Goal: Task Accomplishment & Management: Manage account settings

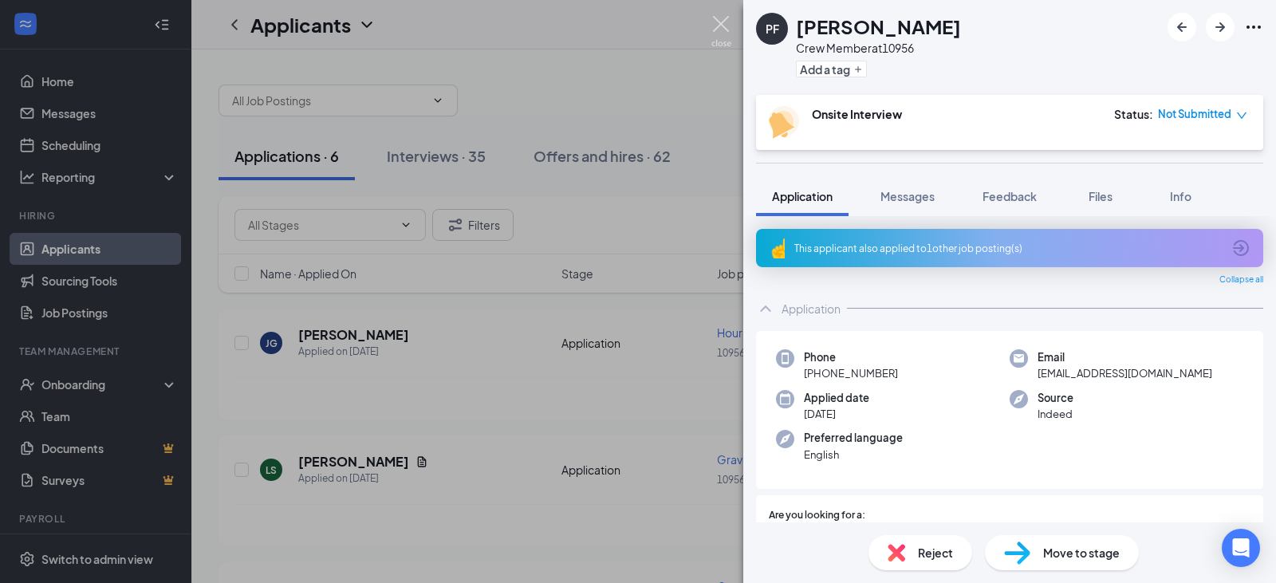
click at [725, 32] on img at bounding box center [721, 31] width 20 height 31
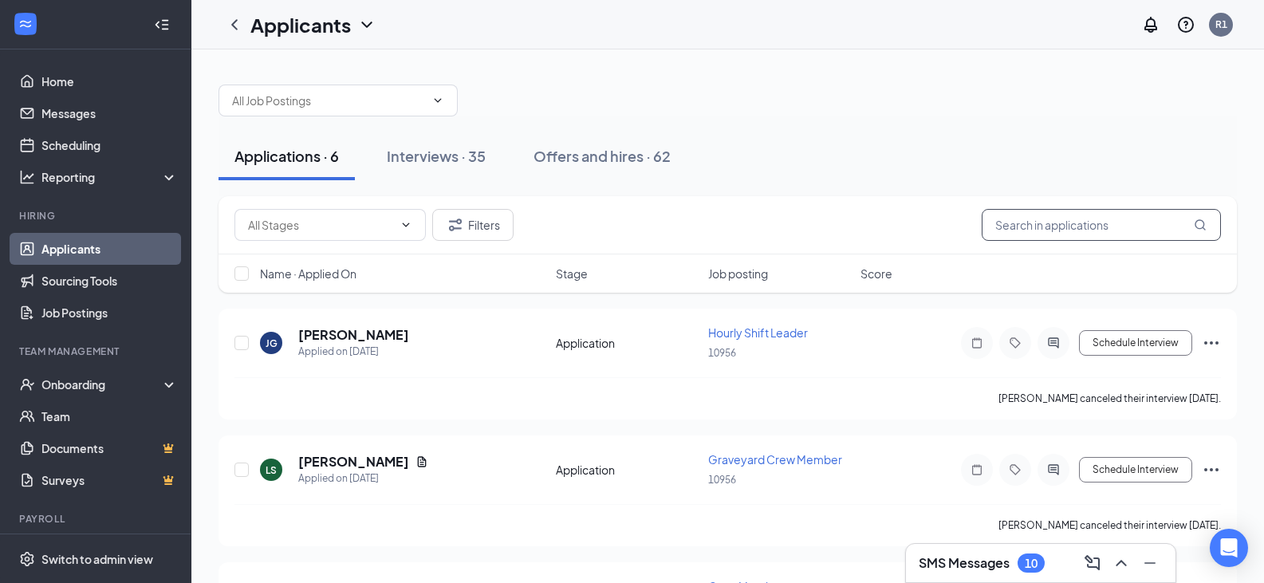
click at [1103, 237] on input "text" at bounding box center [1100, 225] width 239 height 32
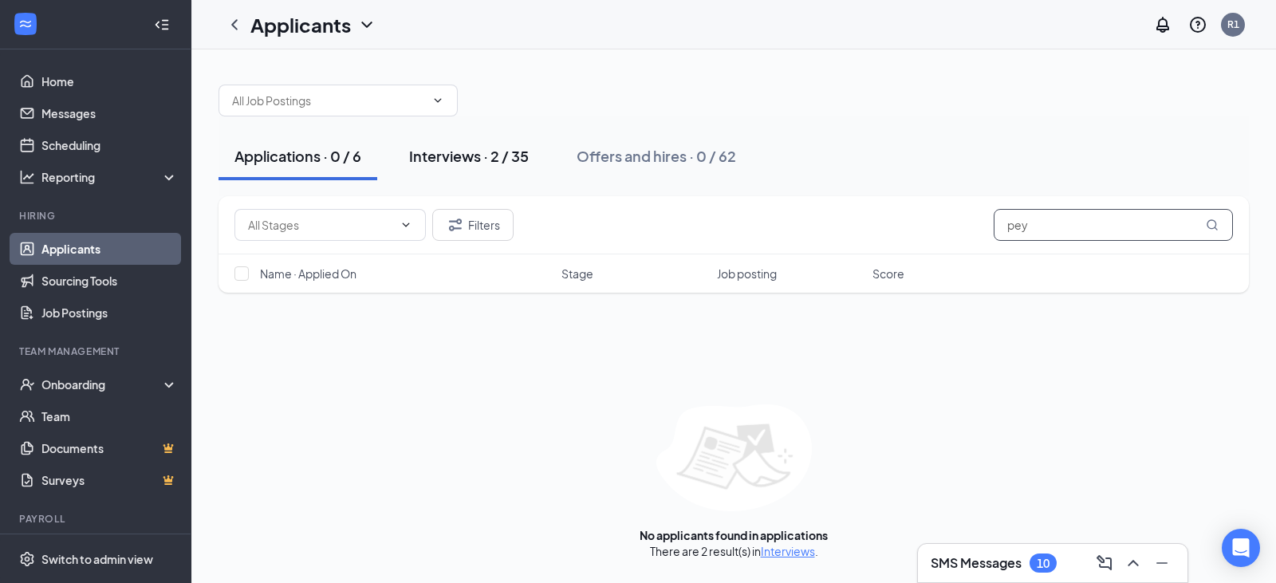
type input "pey"
click at [418, 152] on div "Interviews · 2 / 35" at bounding box center [469, 156] width 120 height 20
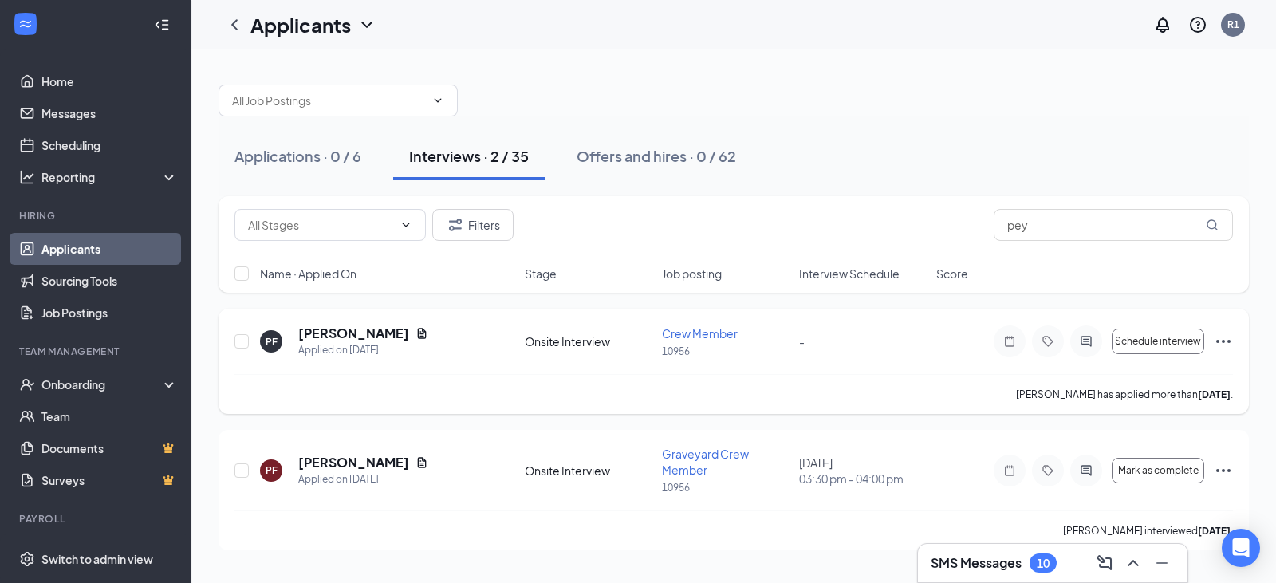
click at [1221, 340] on icon "Ellipses" at bounding box center [1222, 341] width 19 height 19
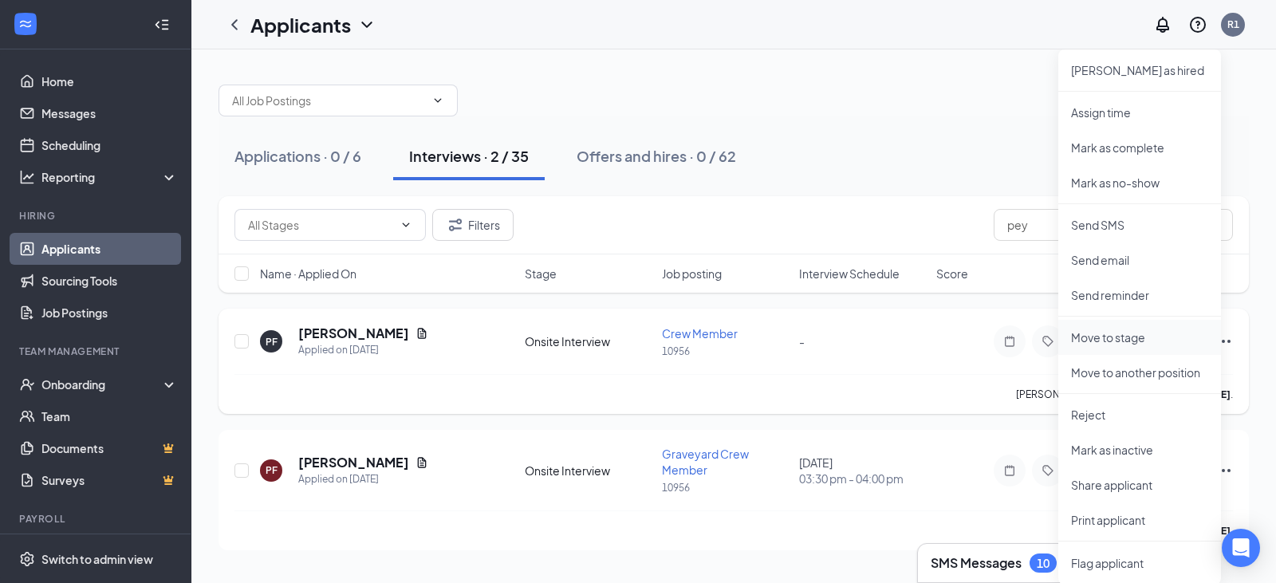
click at [1138, 333] on p "Move to stage" at bounding box center [1139, 337] width 137 height 16
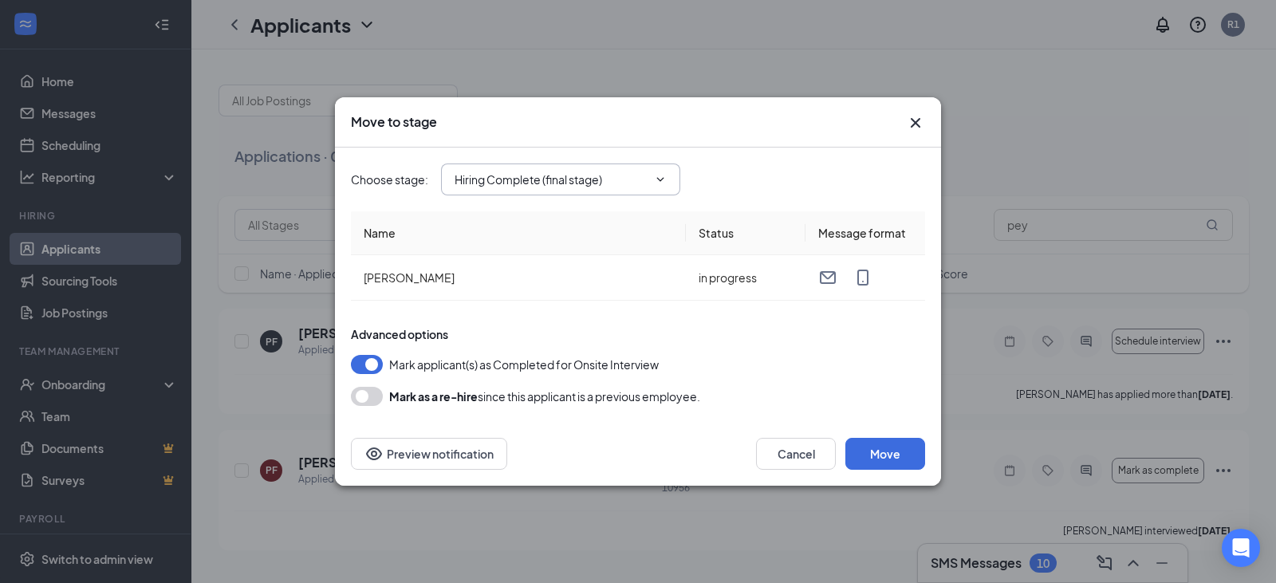
click at [674, 176] on span "Hiring Complete (final stage)" at bounding box center [560, 179] width 239 height 32
click at [650, 167] on span "Hiring Complete (final stage)" at bounding box center [560, 179] width 239 height 32
click at [651, 179] on span at bounding box center [659, 179] width 16 height 13
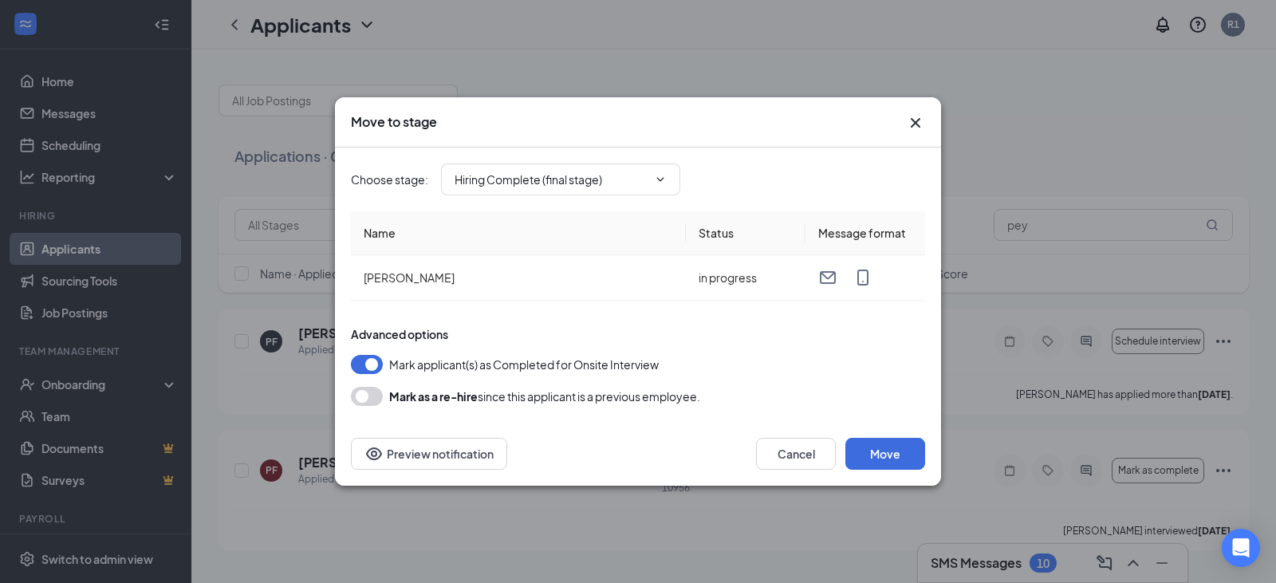
click at [921, 124] on icon "Cross" at bounding box center [915, 122] width 19 height 19
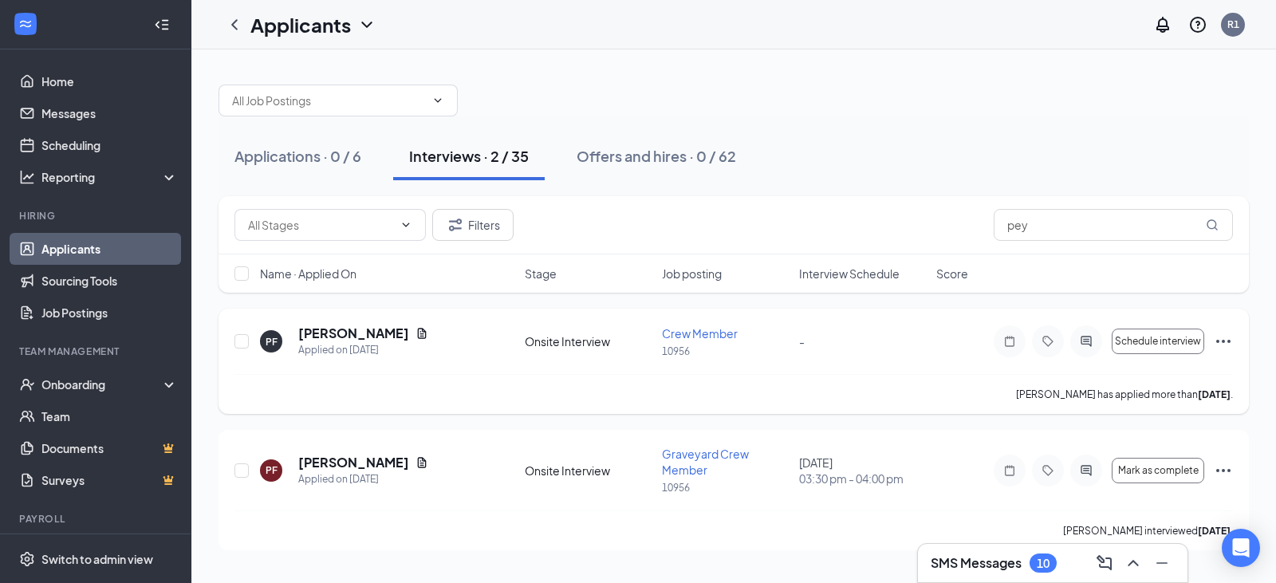
click at [1223, 343] on icon "Ellipses" at bounding box center [1223, 341] width 14 height 3
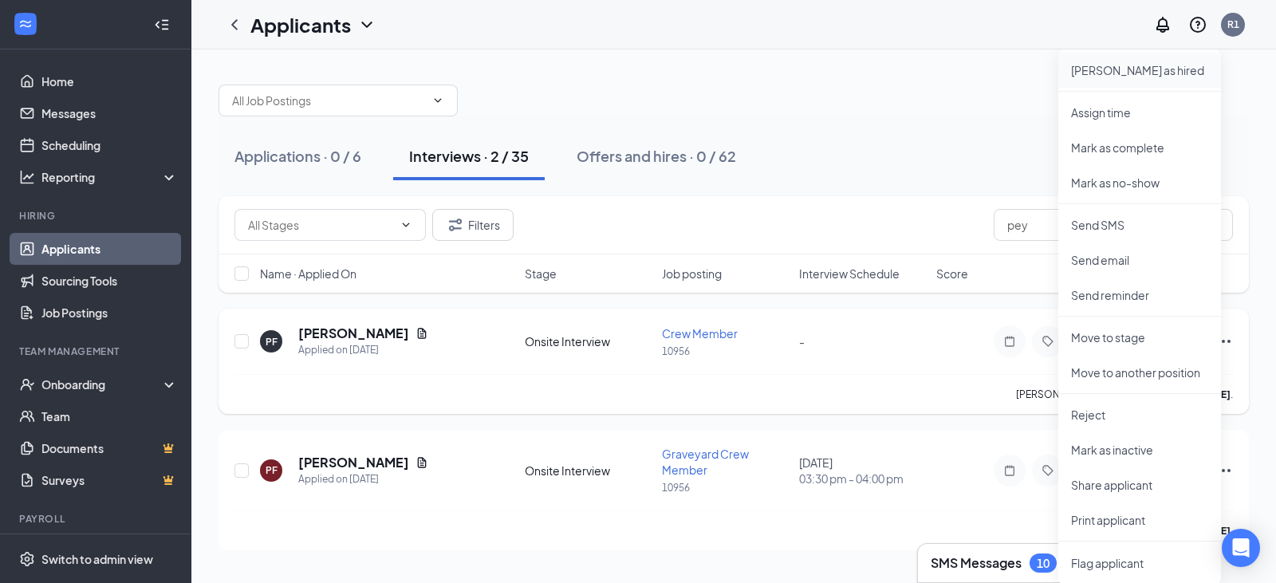
click at [1140, 74] on p "[PERSON_NAME] as hired" at bounding box center [1139, 70] width 137 height 16
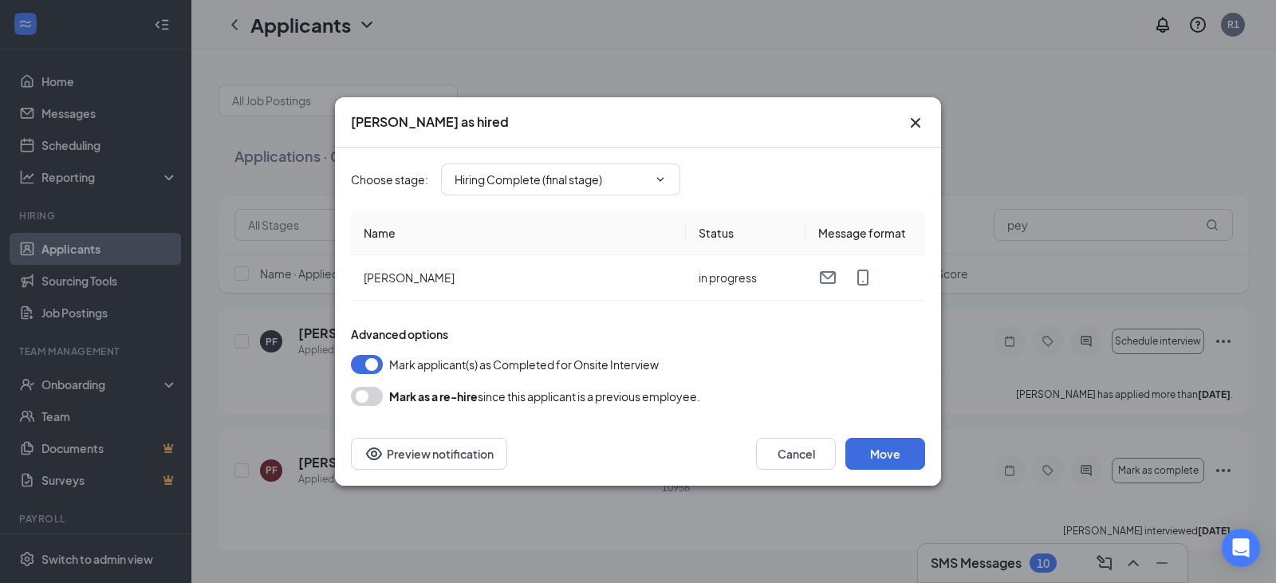
click at [896, 474] on div "Cancel Move Preview notification" at bounding box center [638, 454] width 606 height 64
click at [896, 461] on button "Move" at bounding box center [885, 454] width 80 height 32
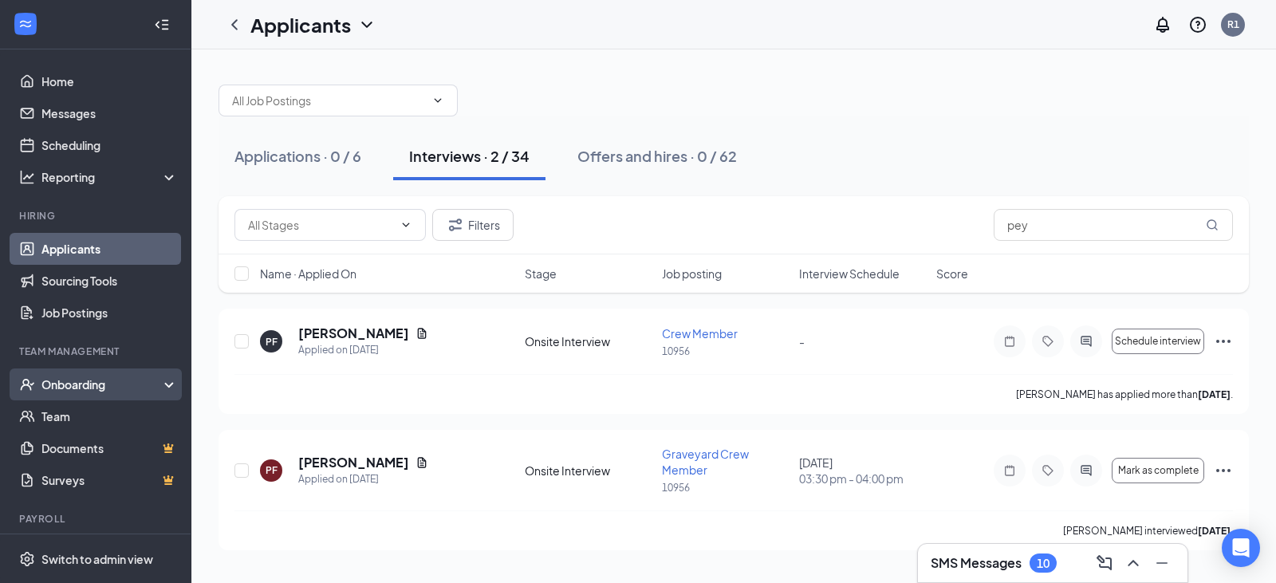
click at [85, 383] on div "Onboarding" at bounding box center [102, 384] width 123 height 16
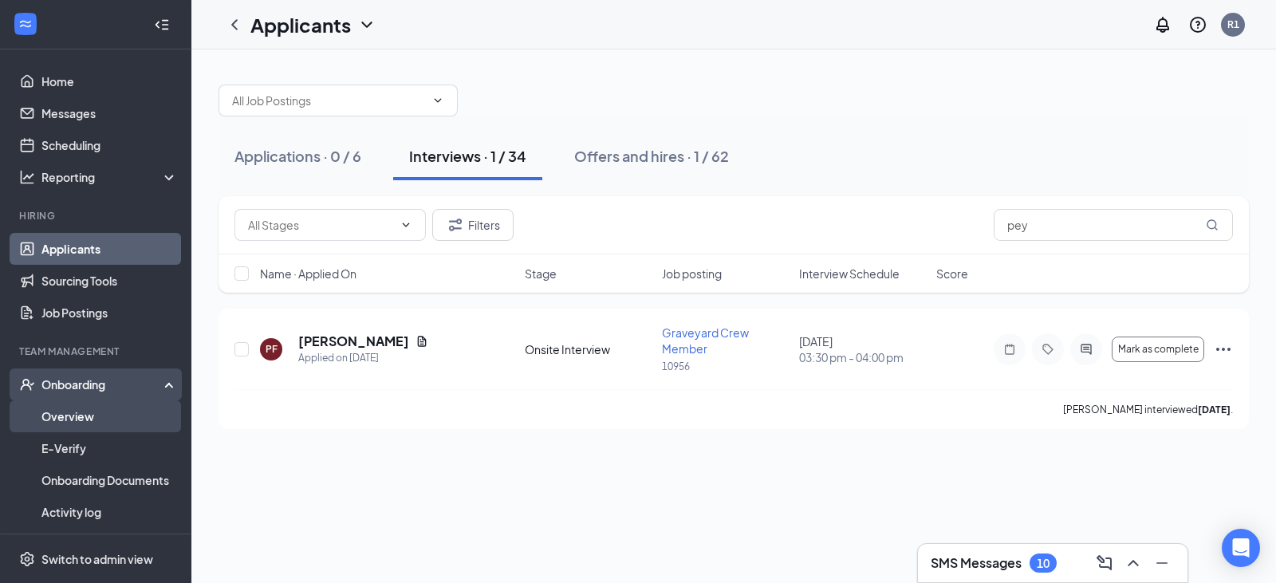
click at [76, 419] on link "Overview" at bounding box center [109, 416] width 136 height 32
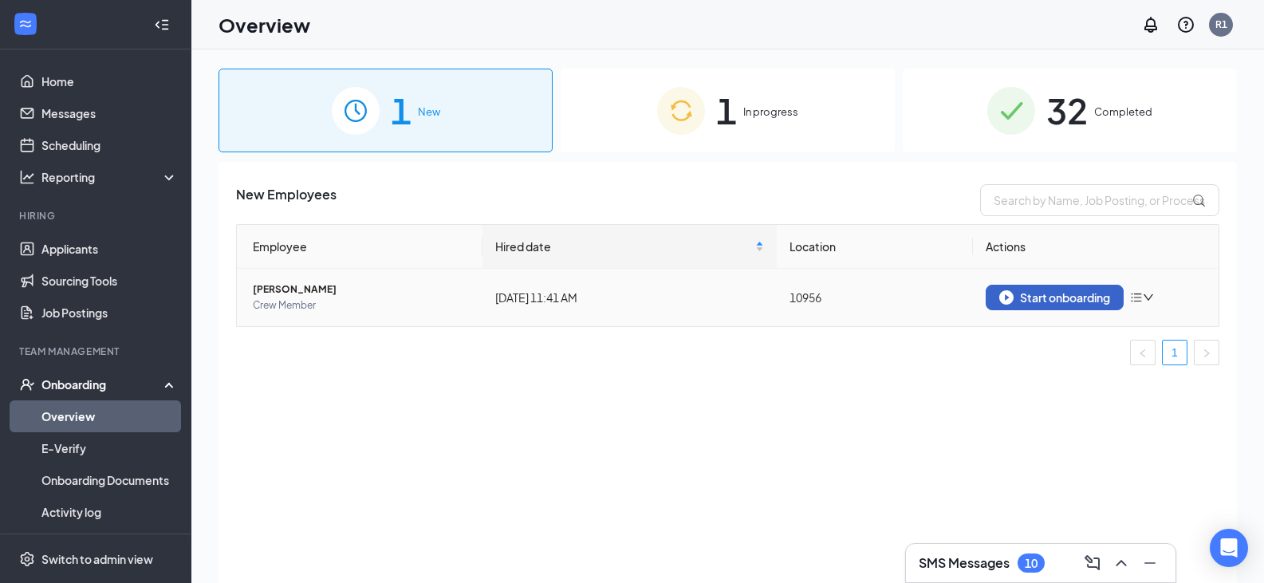
click at [1090, 293] on div "Start onboarding" at bounding box center [1054, 297] width 111 height 14
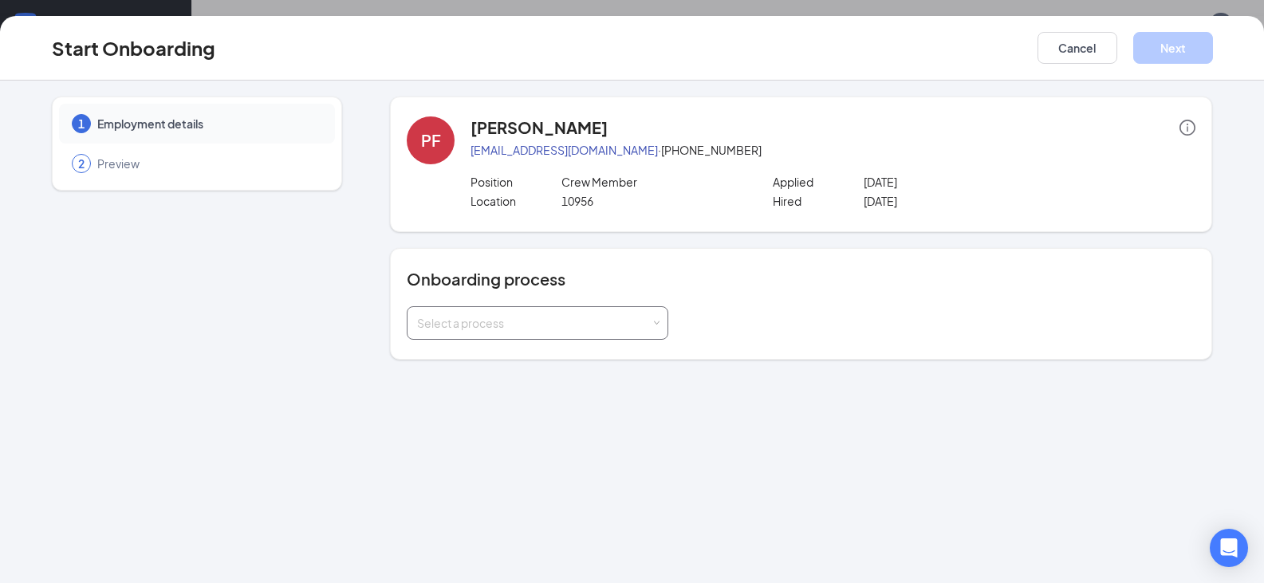
click at [542, 318] on div "Select a process" at bounding box center [534, 323] width 234 height 16
click at [512, 361] on span "Onboarding All Stores" at bounding box center [470, 356] width 114 height 14
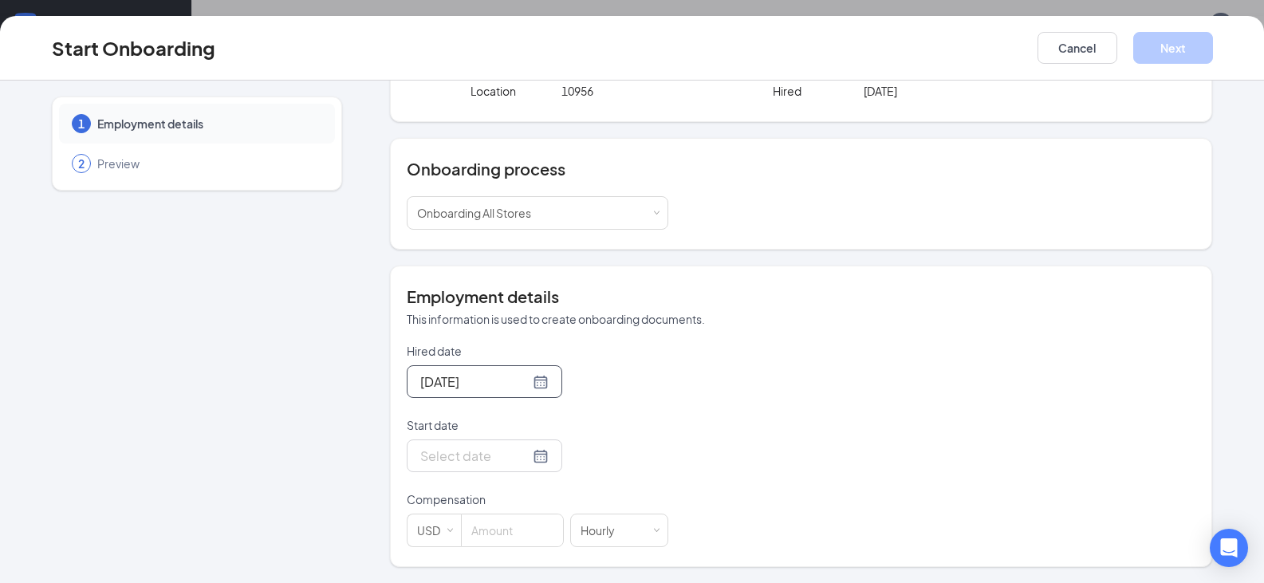
click at [530, 373] on div "[DATE]" at bounding box center [484, 381] width 155 height 33
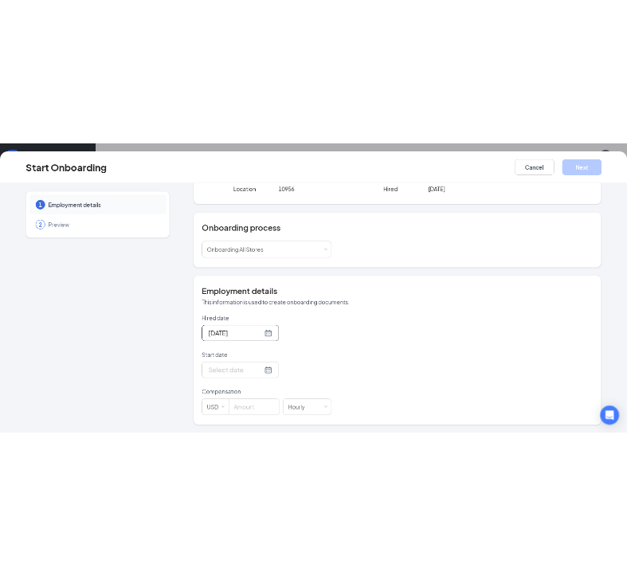
scroll to position [110, 0]
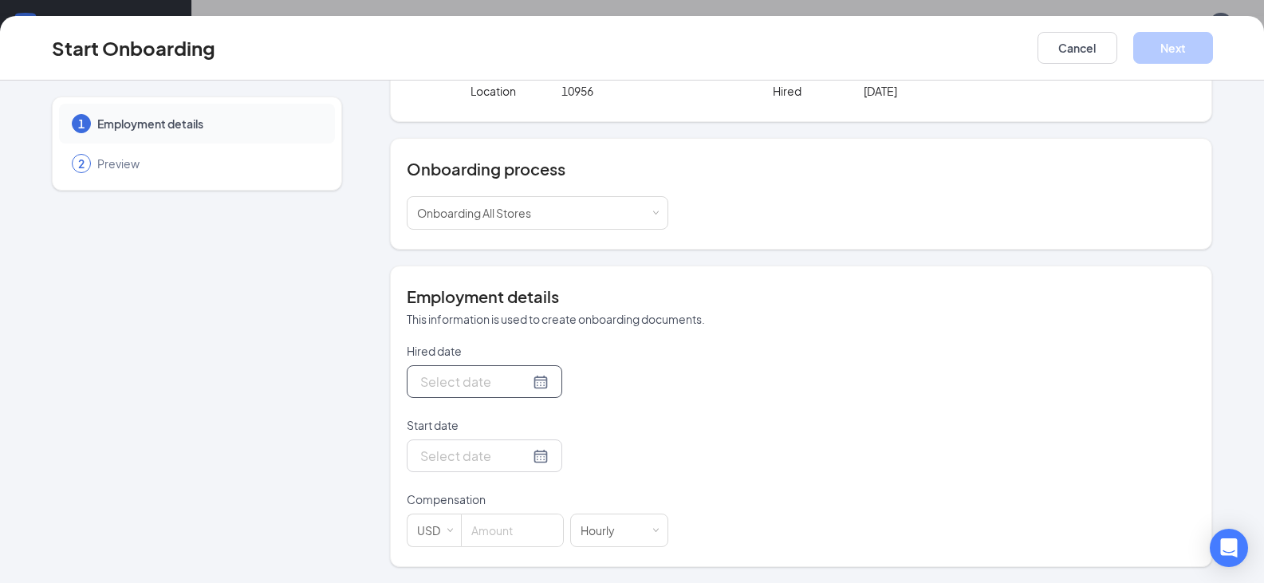
click at [523, 382] on div at bounding box center [484, 382] width 128 height 20
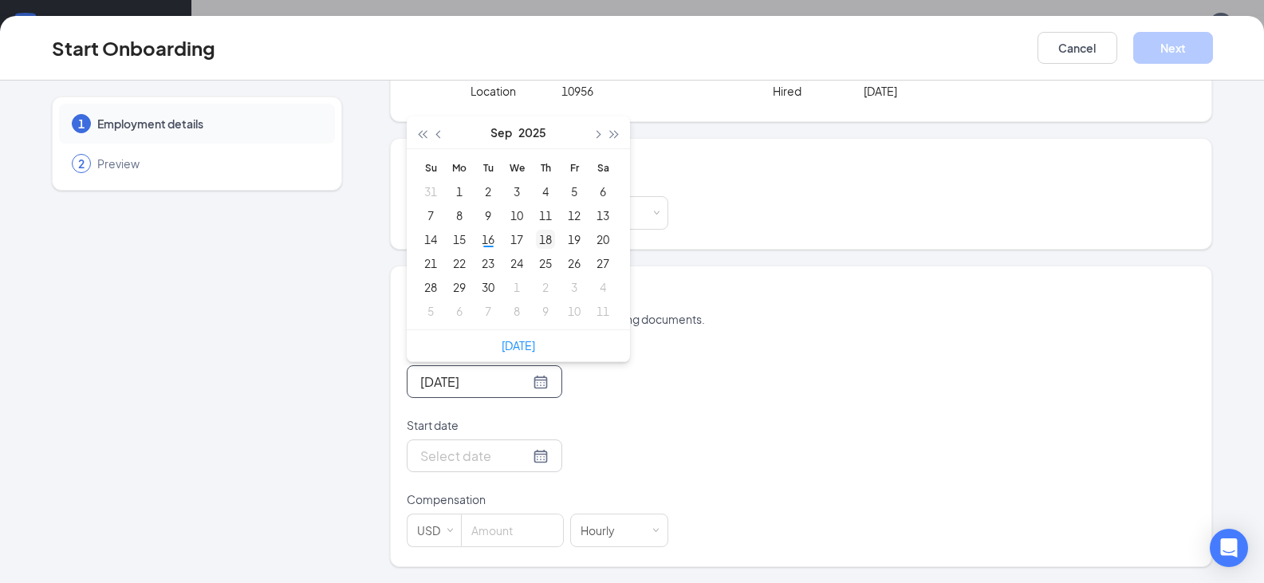
type input "[DATE]"
click at [538, 236] on div "18" at bounding box center [545, 239] width 19 height 19
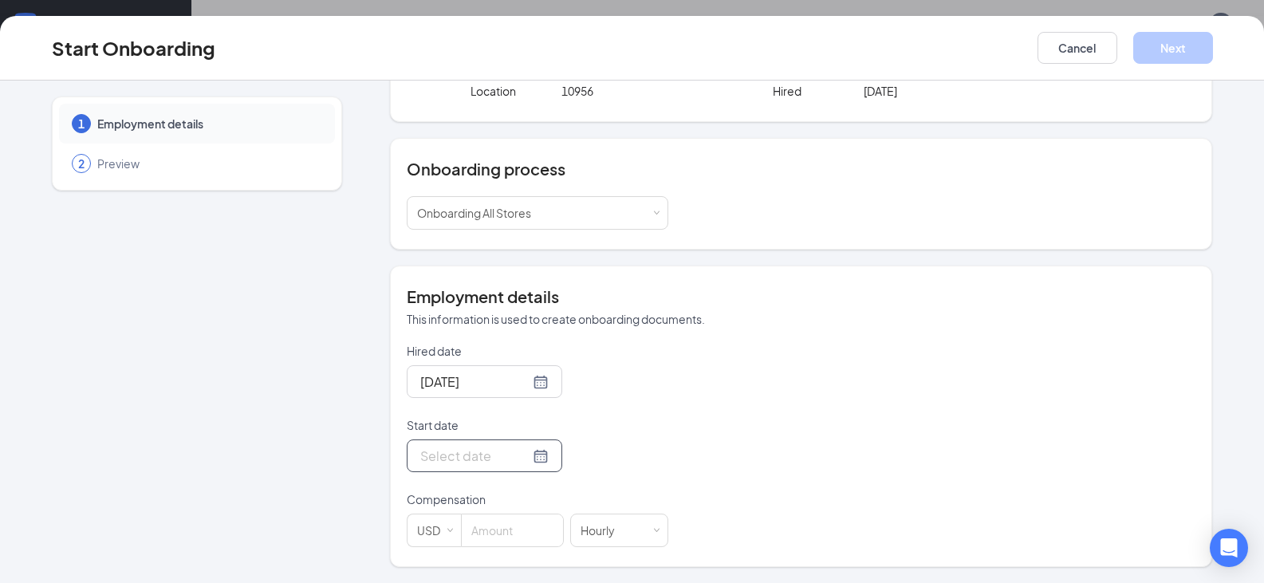
click at [519, 457] on div at bounding box center [484, 456] width 128 height 20
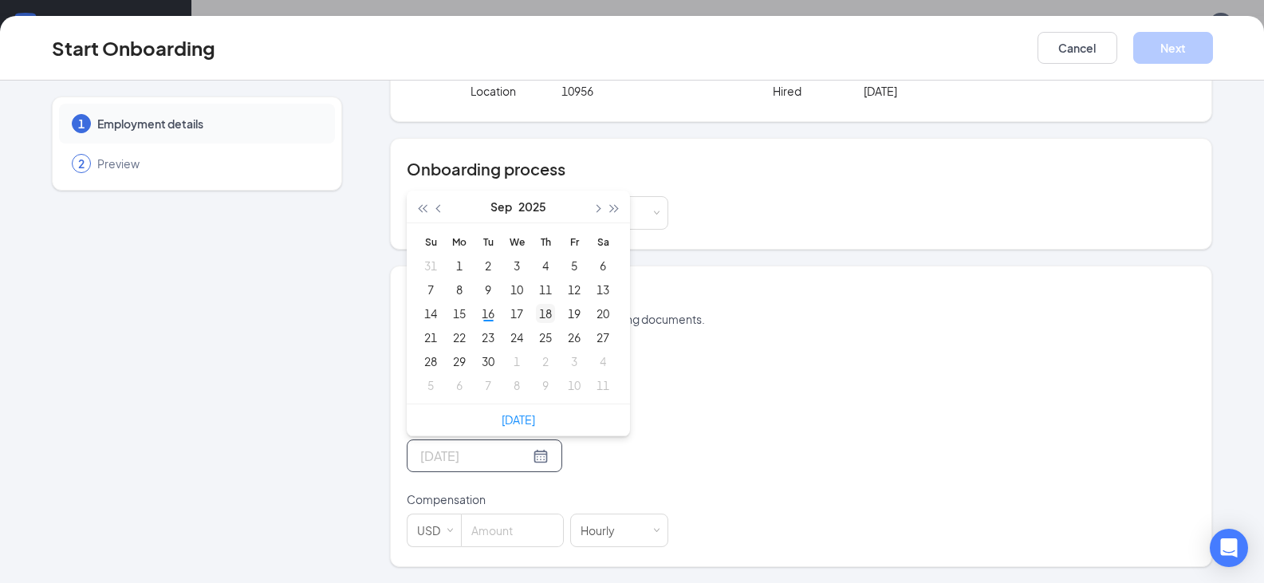
type input "[DATE]"
click at [541, 313] on div "18" at bounding box center [545, 313] width 19 height 19
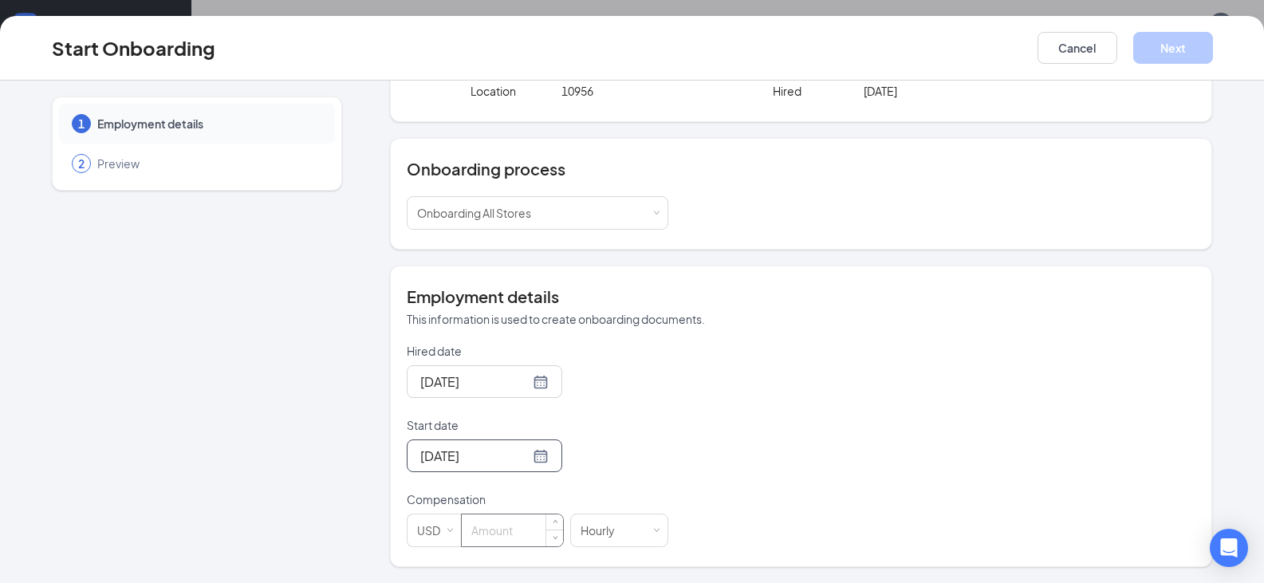
click at [502, 521] on input at bounding box center [512, 530] width 101 height 32
